Goal: Navigation & Orientation: Find specific page/section

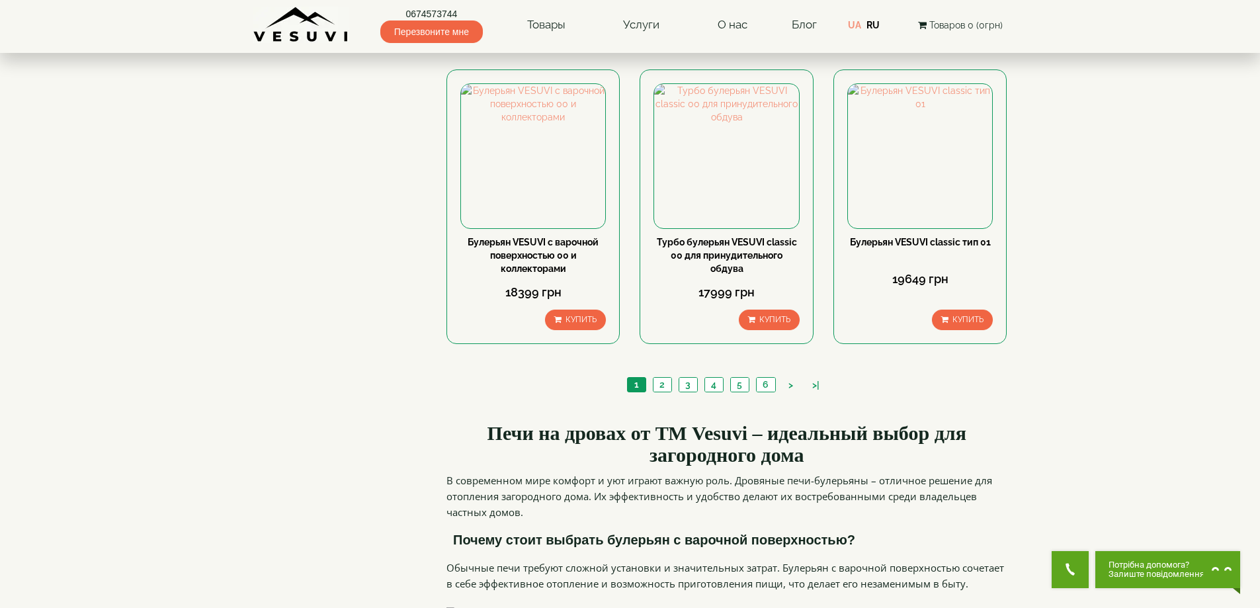
scroll to position [1521, 0]
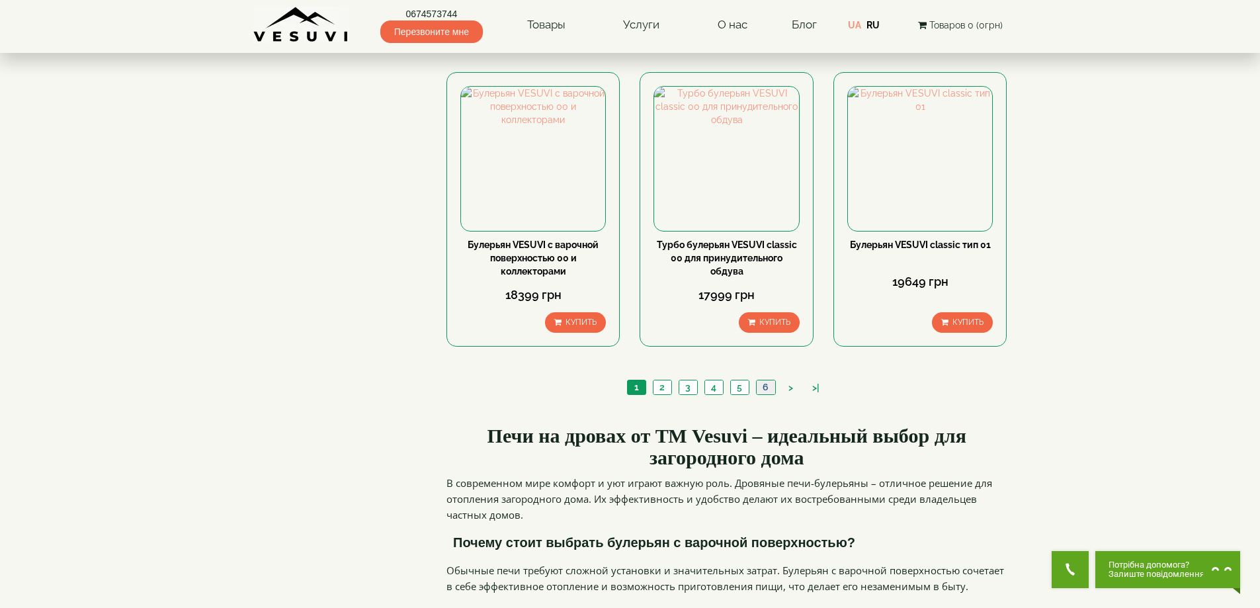
click at [768, 380] on link "6" at bounding box center [765, 387] width 19 height 14
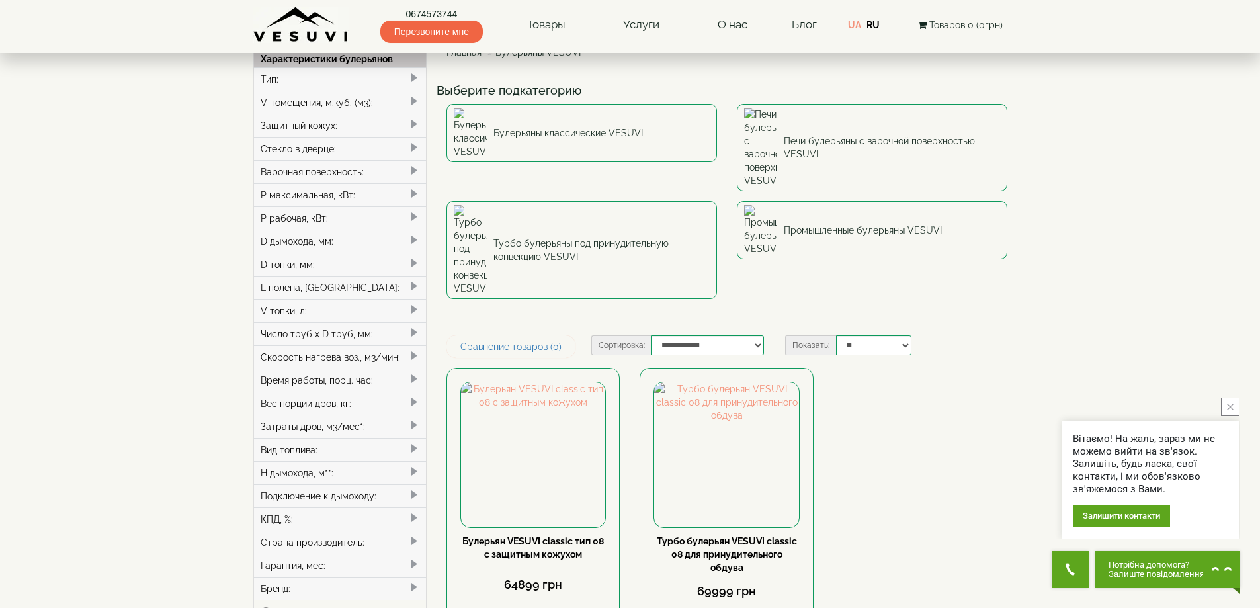
scroll to position [53, 0]
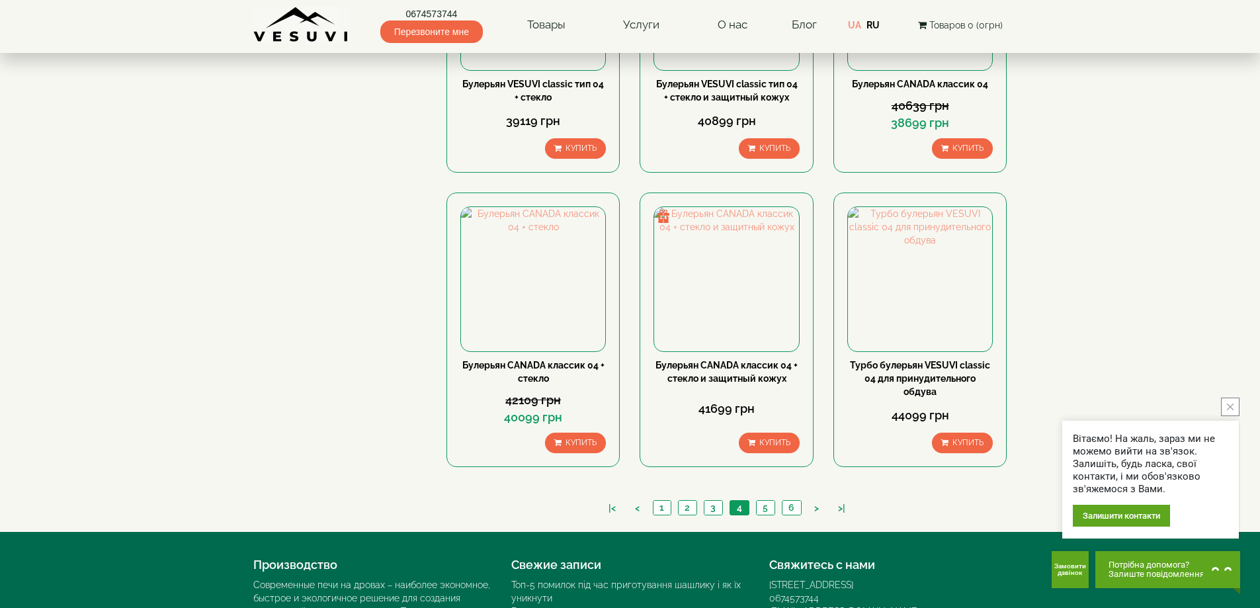
scroll to position [1450, 0]
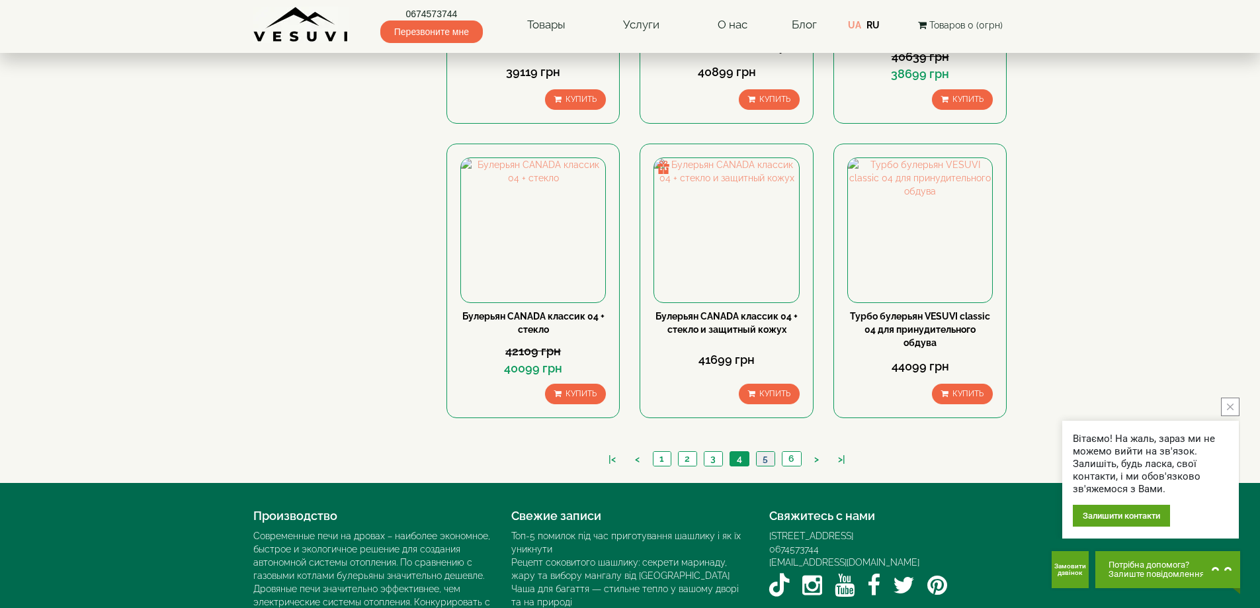
click at [765, 452] on link "5" at bounding box center [765, 459] width 19 height 14
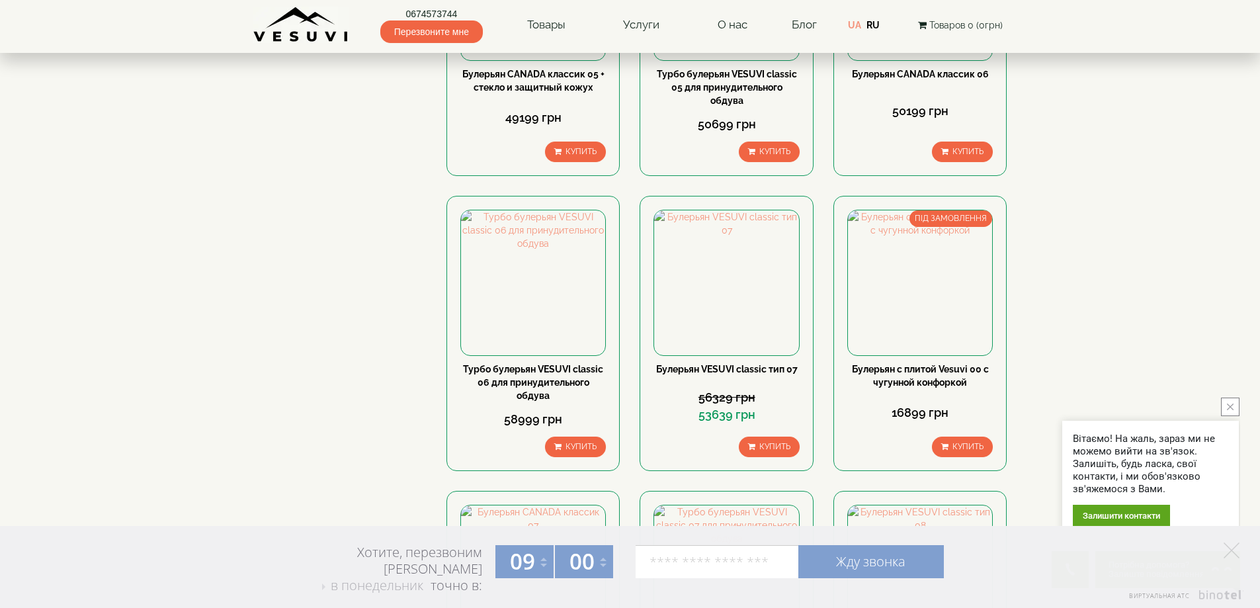
scroll to position [1257, 0]
